Goal: Check status: Check status

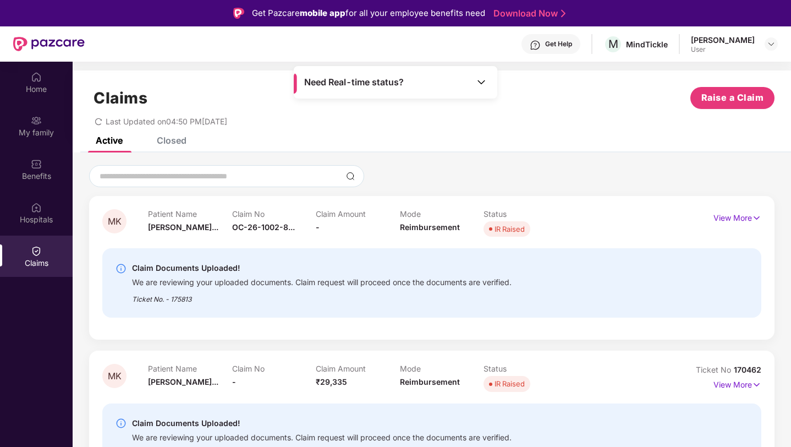
scroll to position [62, 0]
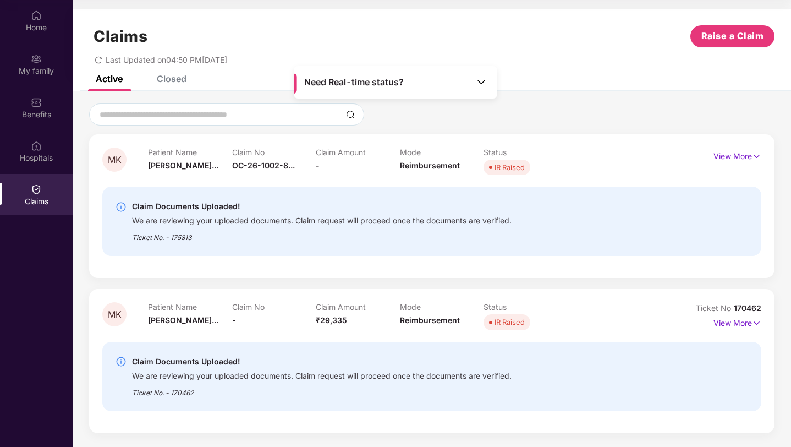
click at [164, 82] on div "Closed" at bounding box center [172, 78] width 30 height 11
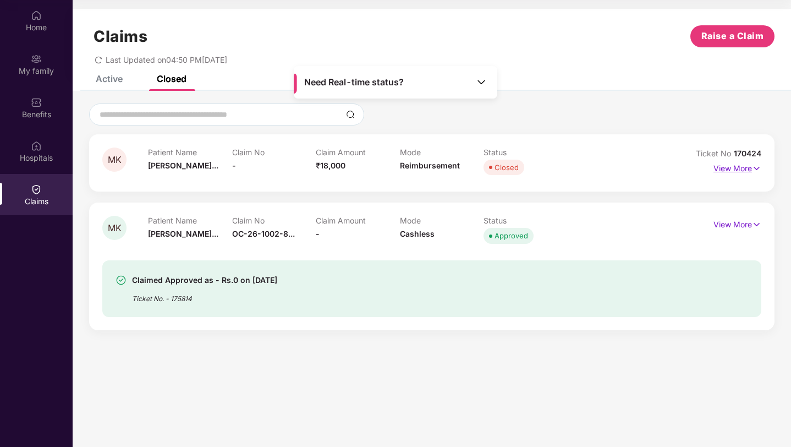
click at [744, 166] on p "View More" at bounding box center [737, 166] width 48 height 15
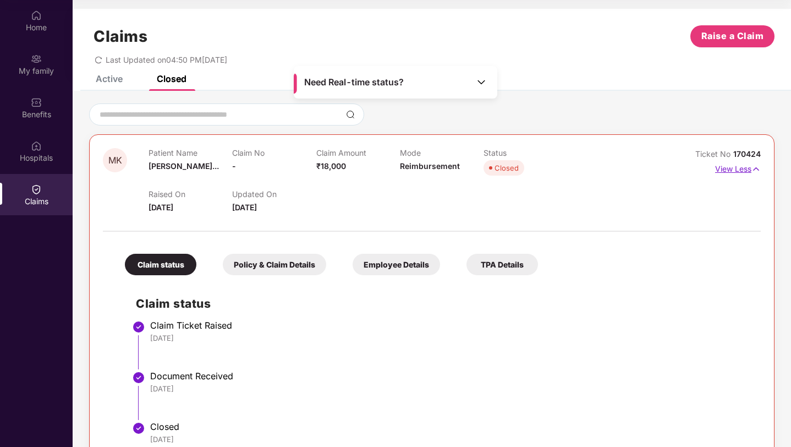
click at [744, 167] on p "View Less" at bounding box center [738, 167] width 46 height 15
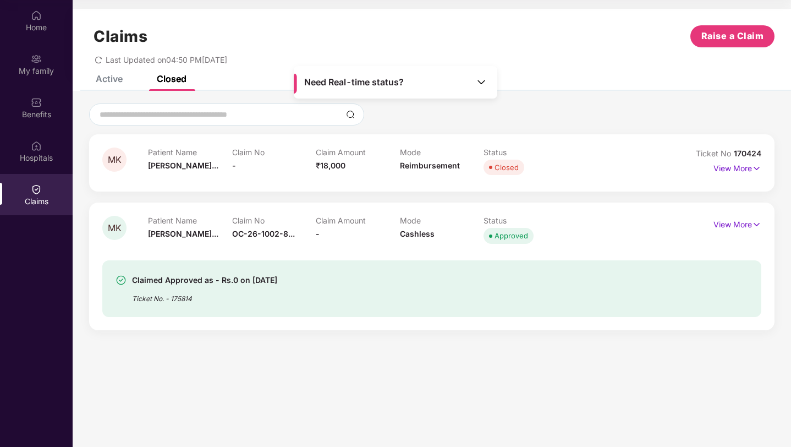
click at [99, 78] on div "Active" at bounding box center [109, 78] width 27 height 11
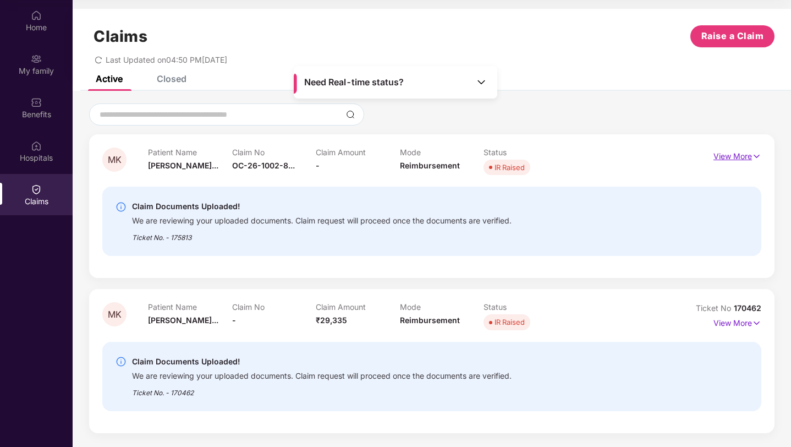
click at [745, 161] on p "View More" at bounding box center [737, 154] width 48 height 15
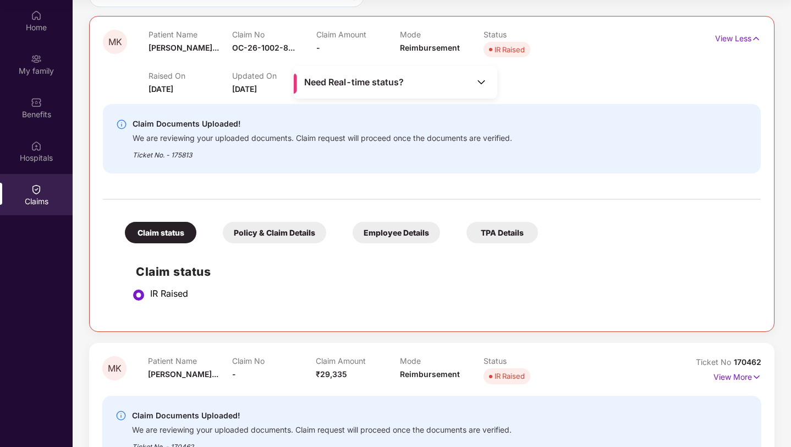
scroll to position [89, 0]
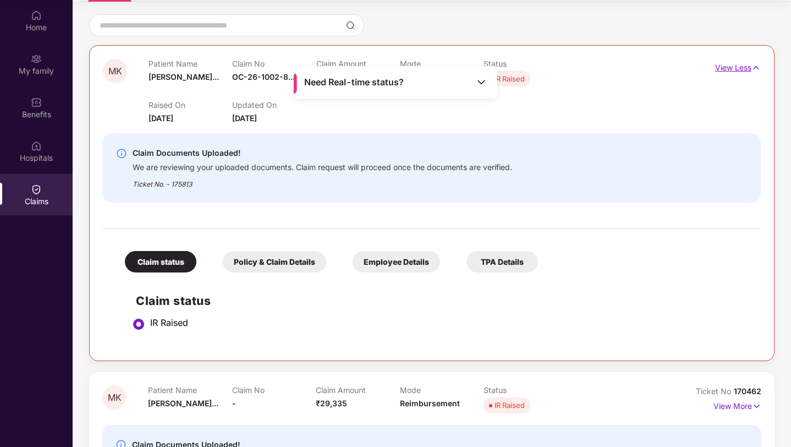
click at [733, 63] on p "View Less" at bounding box center [738, 66] width 46 height 15
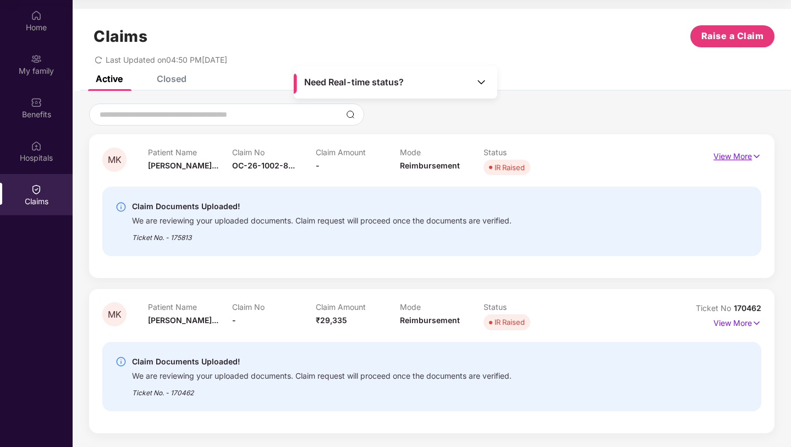
scroll to position [0, 0]
click at [729, 321] on p "View More" at bounding box center [737, 321] width 48 height 15
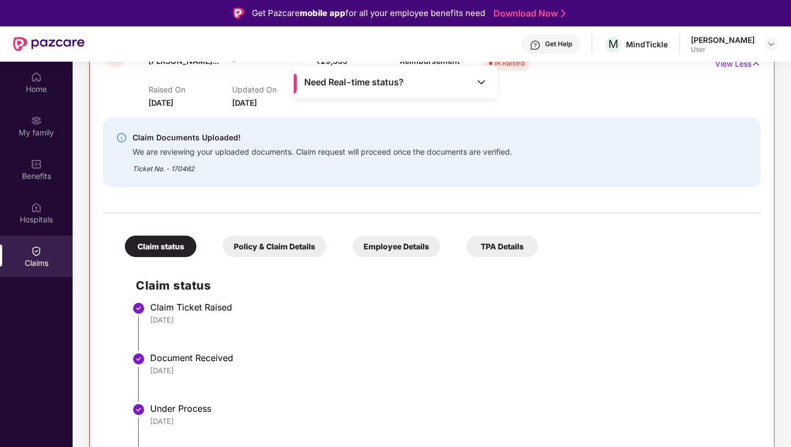
click at [376, 216] on div at bounding box center [432, 207] width 658 height 23
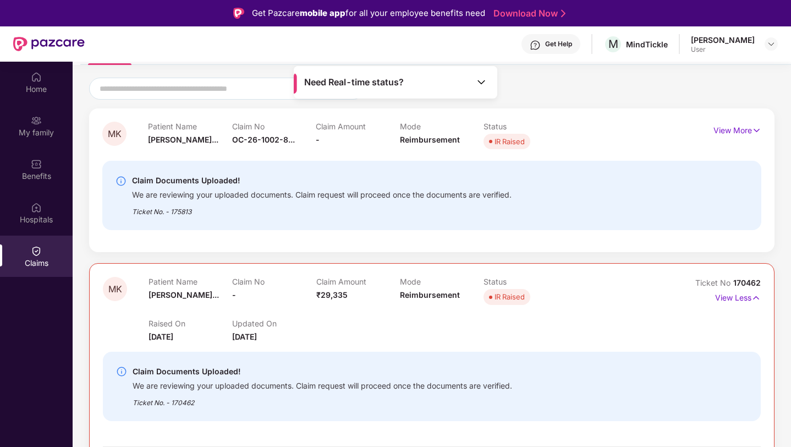
scroll to position [68, 0]
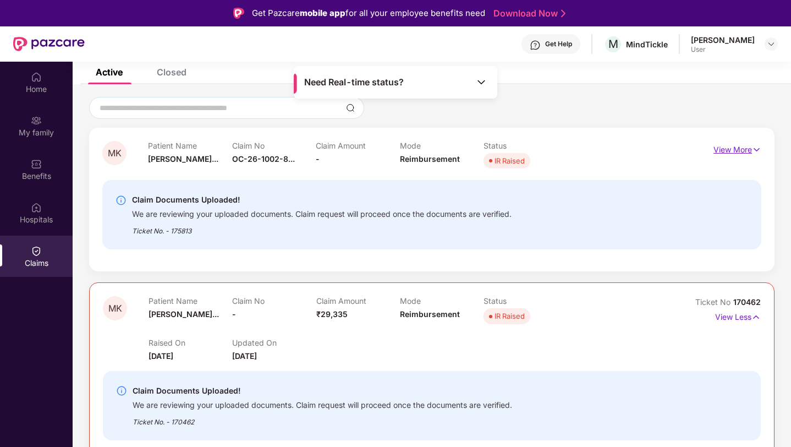
click at [750, 145] on p "View More" at bounding box center [737, 148] width 48 height 15
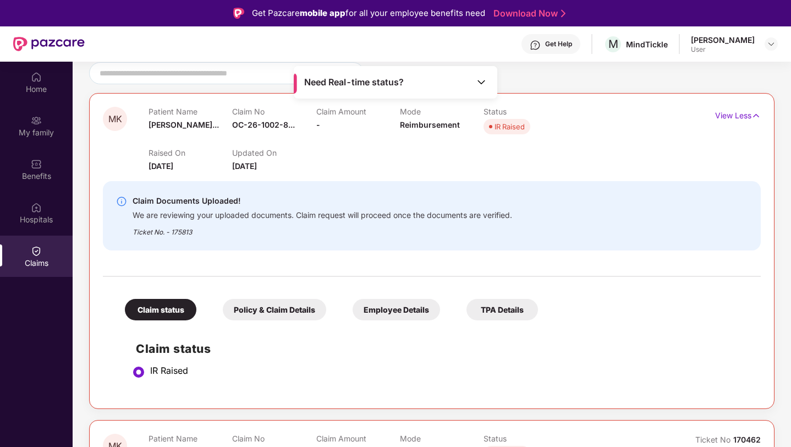
scroll to position [103, 0]
